Goal: Task Accomplishment & Management: Manage account settings

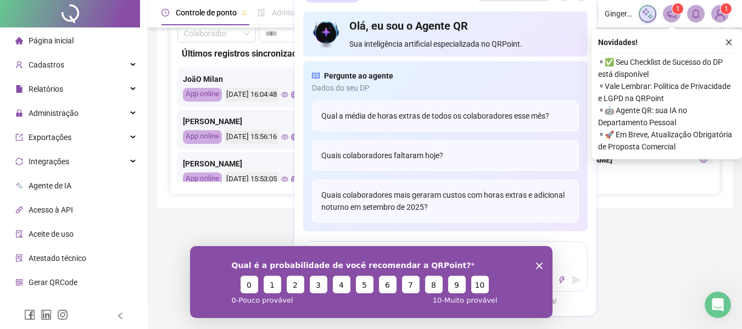
click at [537, 264] on polygon "Encerrar pesquisa" at bounding box center [539, 265] width 7 height 7
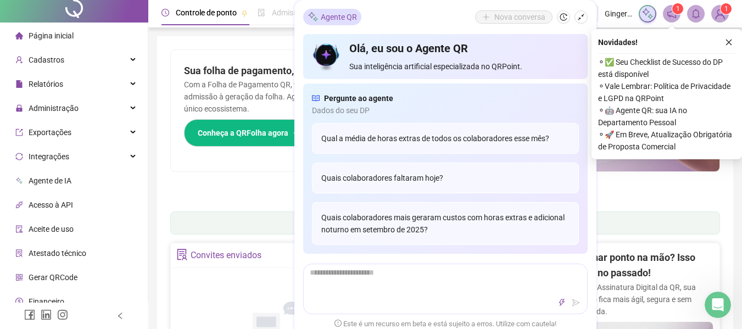
scroll to position [39, 0]
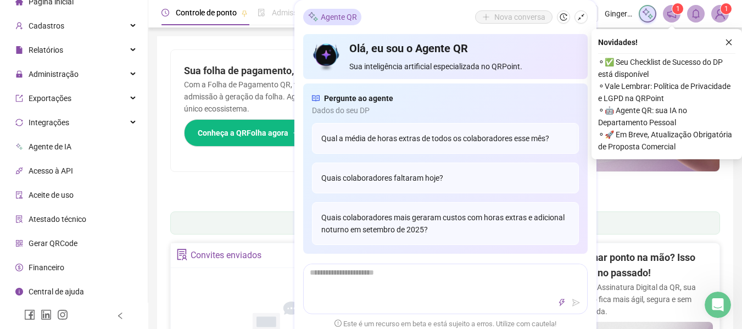
click at [57, 291] on span "Central de ajuda" at bounding box center [56, 291] width 55 height 9
click at [713, 4] on header "Controle de ponto Admissão digital Gestão de férias Painel do DP Folha de pagam…" at bounding box center [445, 13] width 594 height 27
click at [720, 13] on img at bounding box center [720, 13] width 16 height 16
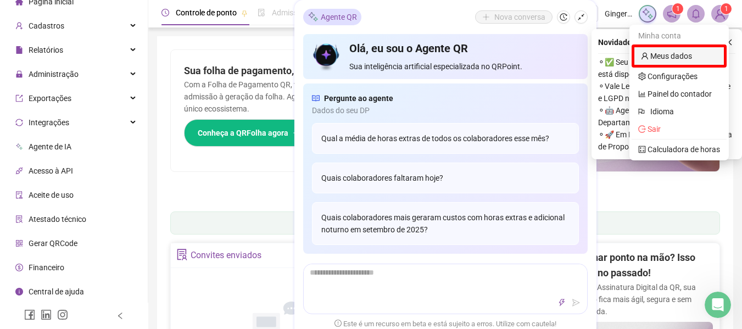
click at [692, 53] on link "Meus dados" at bounding box center [666, 56] width 51 height 9
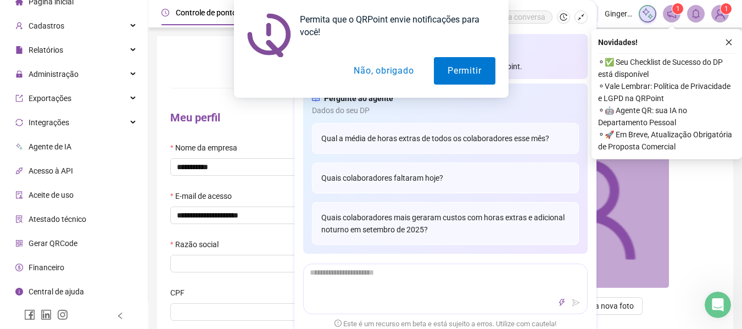
click at [410, 74] on button "Não, obrigado" at bounding box center [383, 70] width 87 height 27
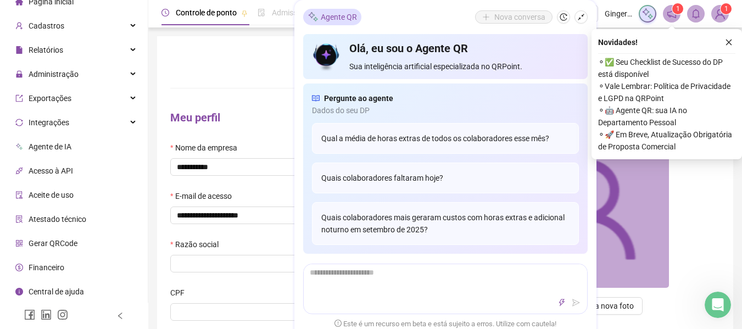
click at [731, 16] on header "Controle de ponto Admissão digital Gestão de férias Painel do DP Folha de pagam…" at bounding box center [445, 13] width 594 height 27
click at [724, 14] on img at bounding box center [720, 13] width 16 height 16
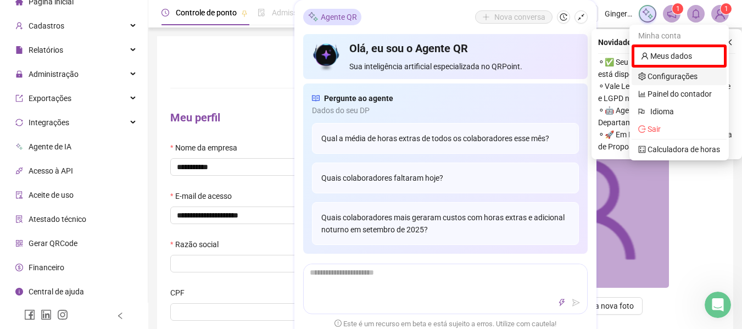
click at [670, 79] on link "Configurações" at bounding box center [667, 76] width 59 height 9
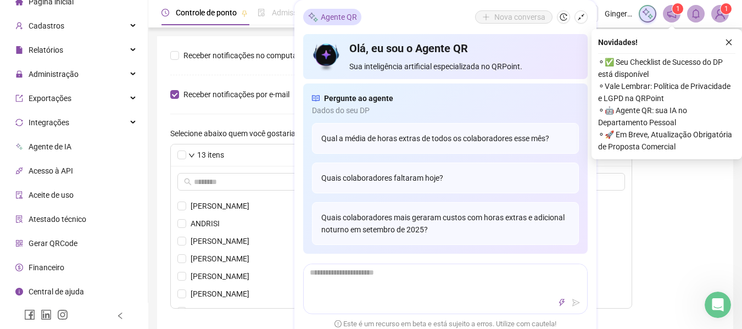
click at [722, 15] on img at bounding box center [720, 13] width 16 height 16
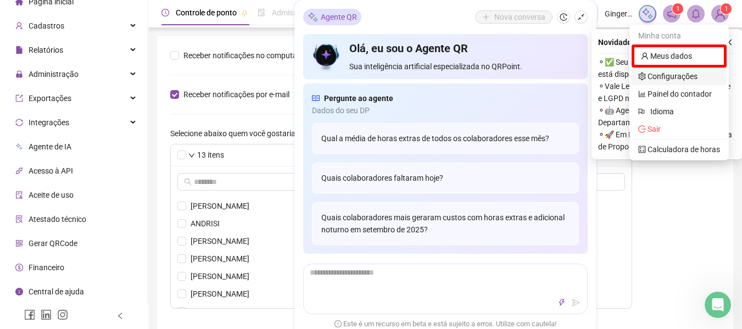
click at [657, 73] on link "Configurações" at bounding box center [667, 76] width 59 height 9
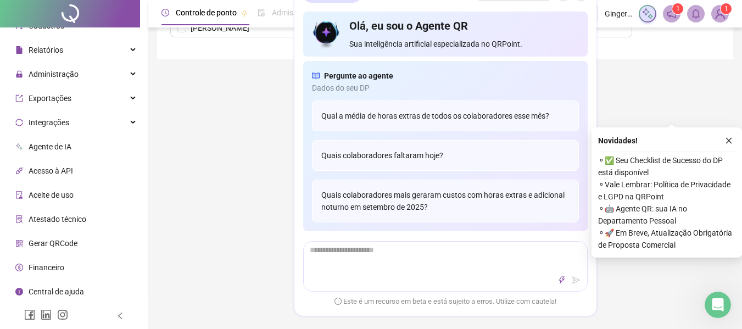
scroll to position [387, 0]
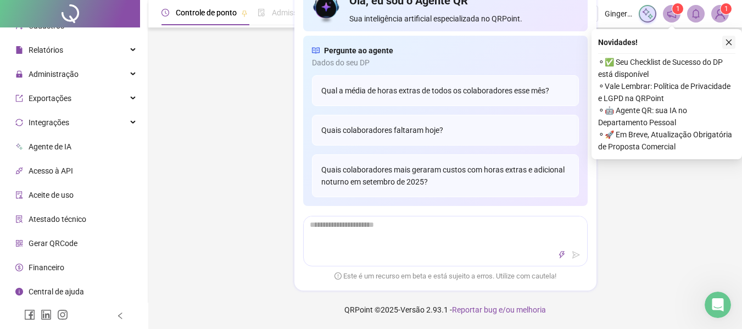
click at [729, 40] on icon "close" at bounding box center [729, 42] width 8 height 8
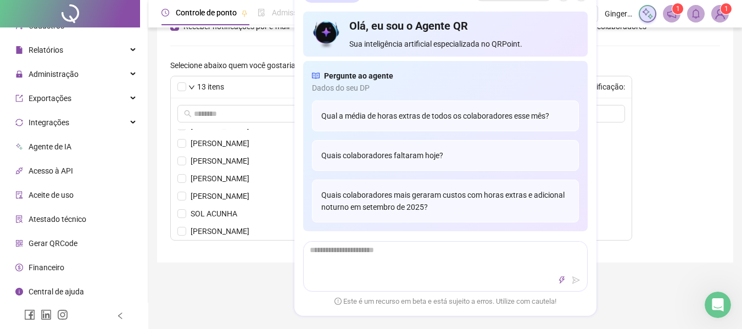
scroll to position [0, 0]
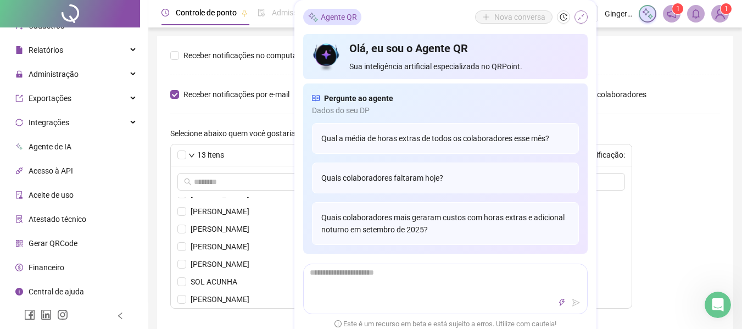
click at [579, 18] on icon "shrink" at bounding box center [581, 17] width 8 height 8
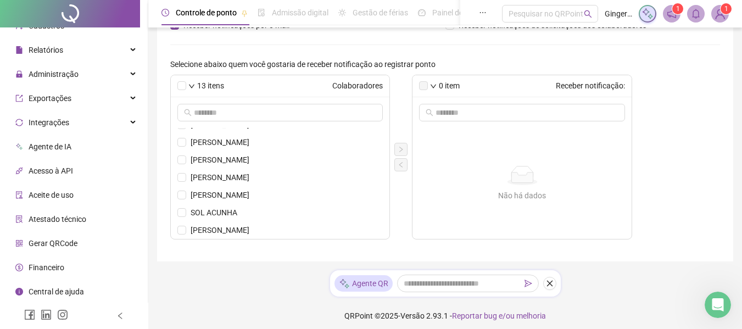
scroll to position [75, 0]
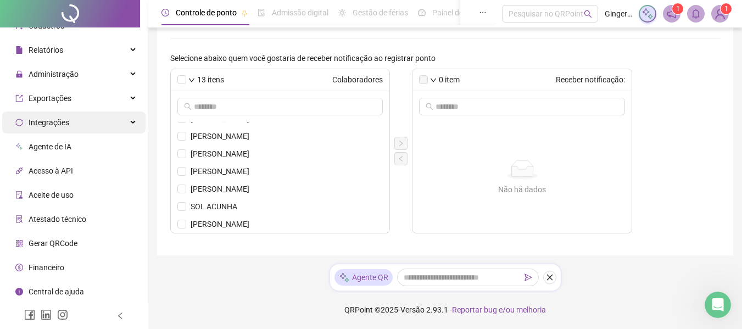
click at [52, 124] on span "Integrações" at bounding box center [49, 122] width 41 height 9
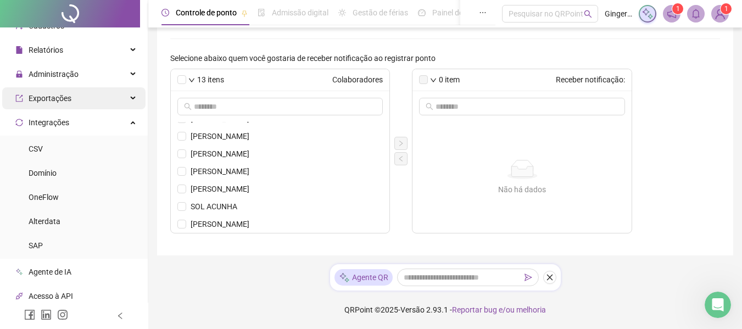
click at [92, 88] on div "Exportações" at bounding box center [73, 98] width 143 height 22
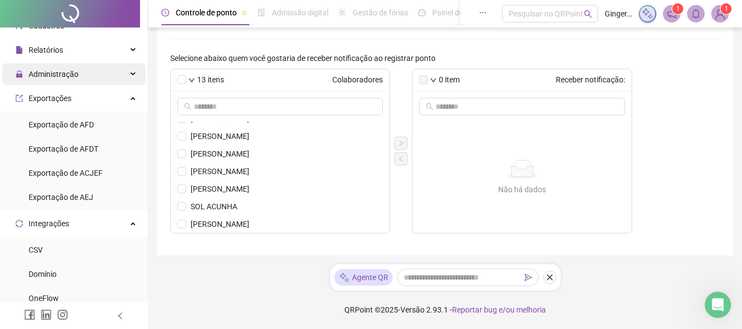
click at [97, 73] on div "Administração" at bounding box center [73, 74] width 143 height 22
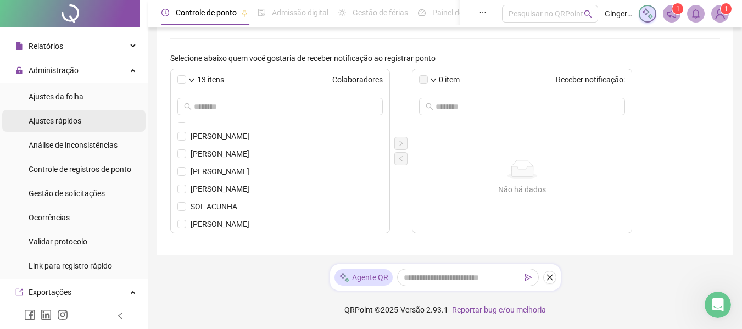
scroll to position [0, 0]
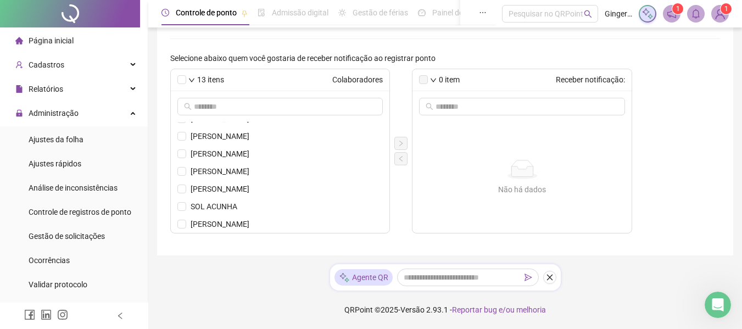
click at [80, 35] on li "Página inicial" at bounding box center [73, 41] width 143 height 22
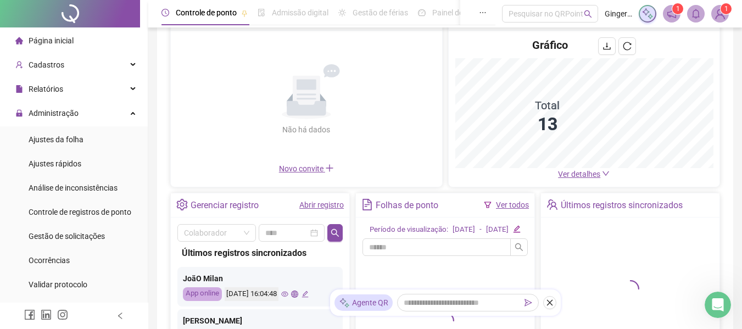
click at [65, 40] on span "Página inicial" at bounding box center [51, 40] width 45 height 9
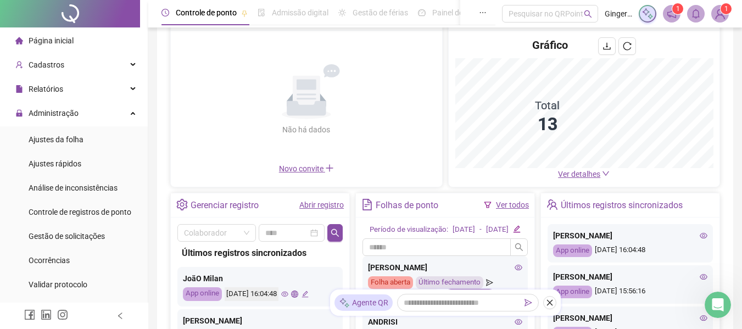
click at [726, 15] on img at bounding box center [720, 13] width 16 height 16
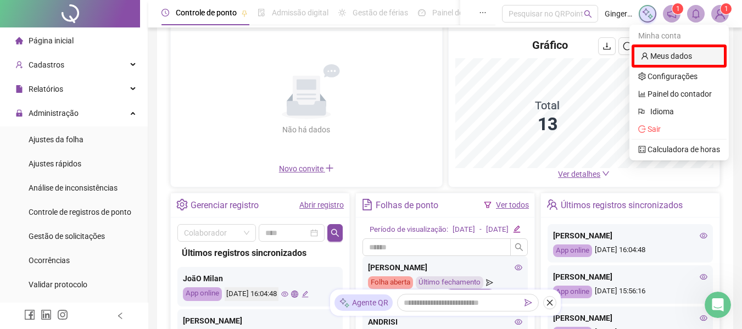
click at [690, 52] on link "Meus dados" at bounding box center [666, 56] width 51 height 9
